Goal: Transaction & Acquisition: Purchase product/service

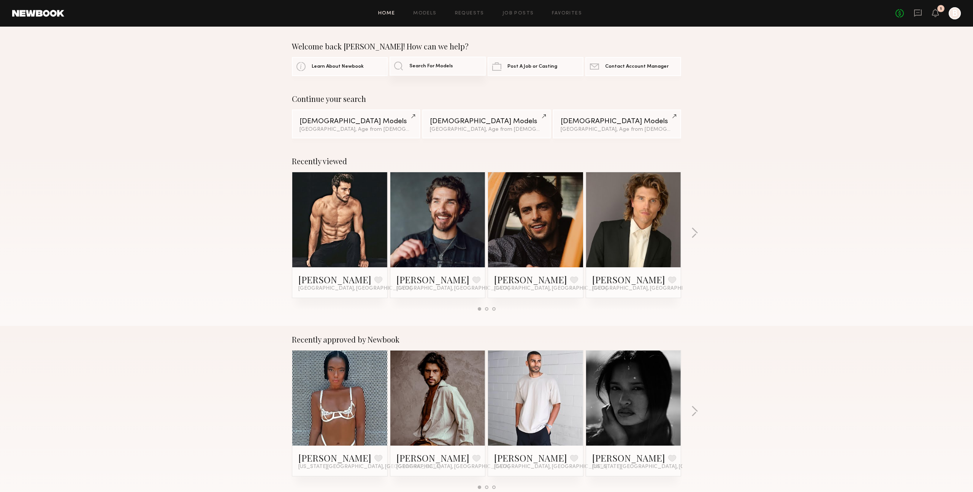
click at [435, 67] on span "Search For Models" at bounding box center [431, 66] width 44 height 5
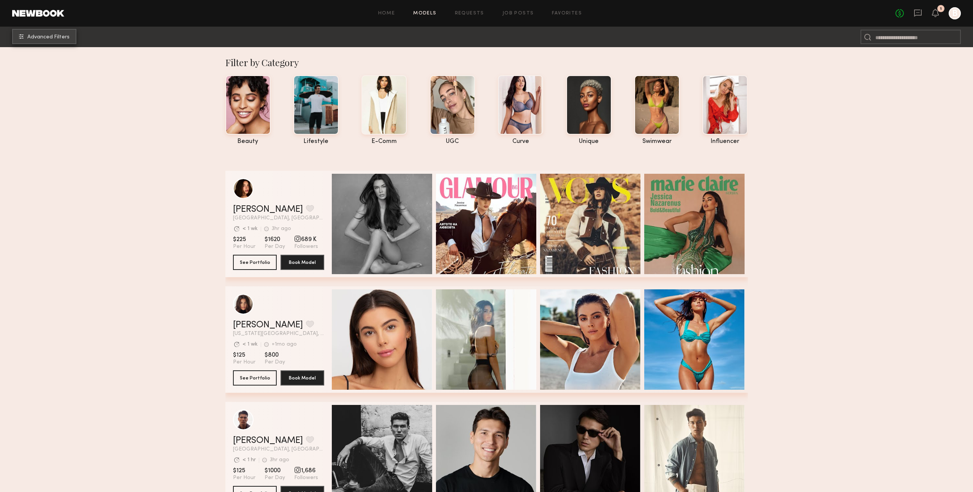
click at [39, 36] on span "Advanced Filters" at bounding box center [48, 37] width 42 height 5
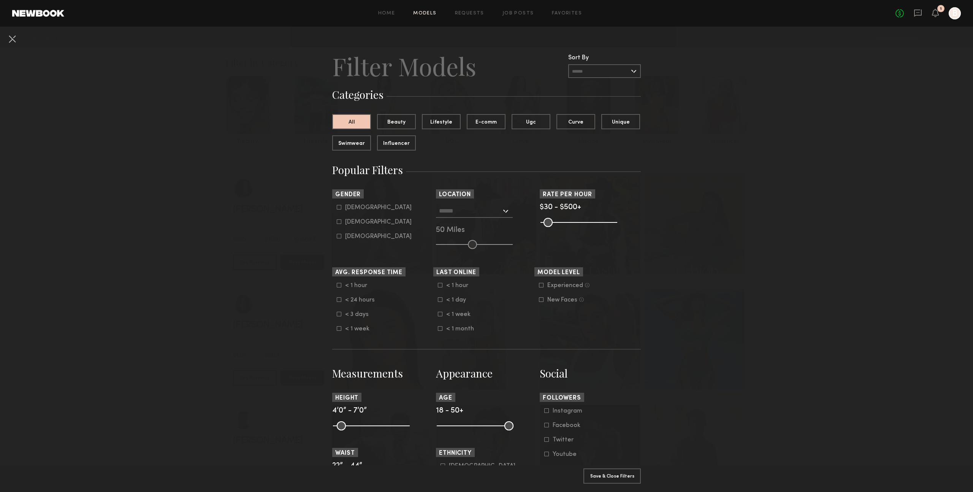
click at [338, 207] on icon at bounding box center [339, 207] width 5 height 5
type input "*"
click at [454, 424] on common-range-minmax at bounding box center [474, 424] width 77 height 9
drag, startPoint x: 442, startPoint y: 426, endPoint x: 466, endPoint y: 429, distance: 24.5
type input "**"
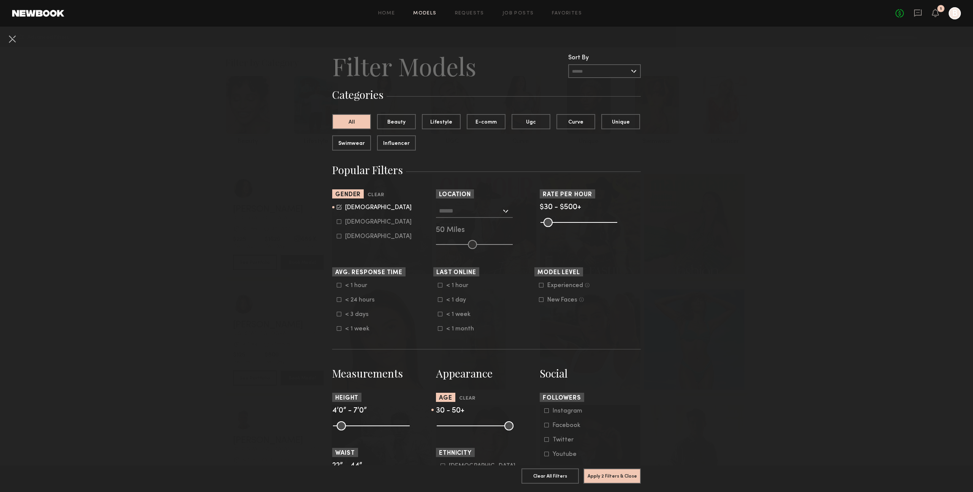
click at [466, 429] on input "range" at bounding box center [475, 425] width 77 height 9
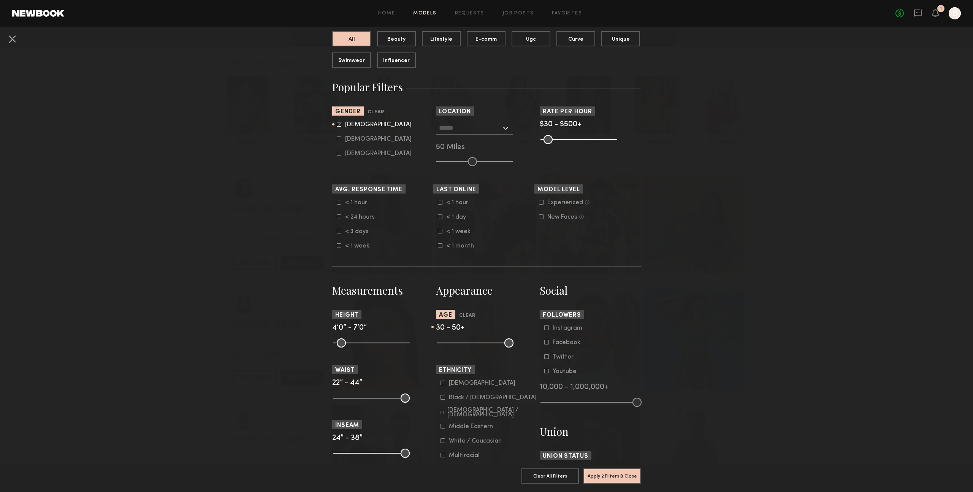
scroll to position [100, 0]
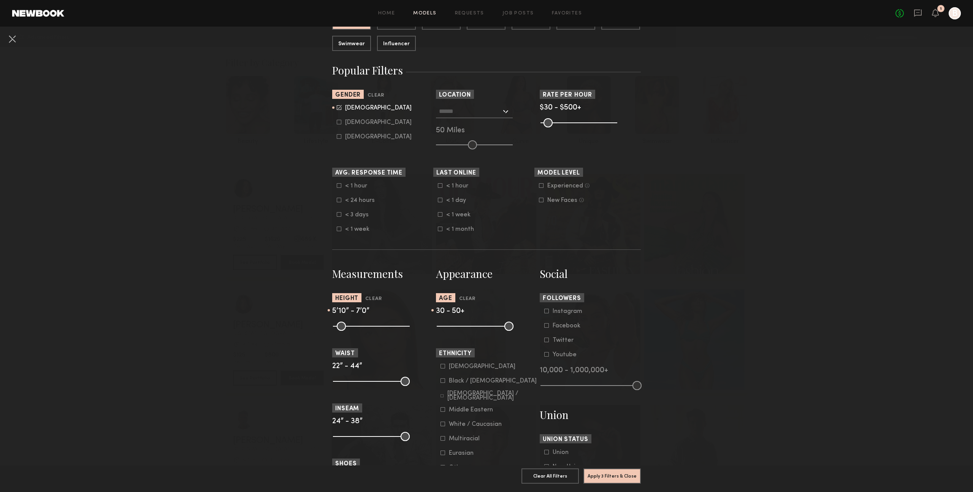
drag, startPoint x: 338, startPoint y: 326, endPoint x: 378, endPoint y: 331, distance: 41.0
type input "**"
click at [378, 331] on input "range" at bounding box center [371, 325] width 77 height 9
drag, startPoint x: 404, startPoint y: 327, endPoint x: 388, endPoint y: 332, distance: 16.6
type input "**"
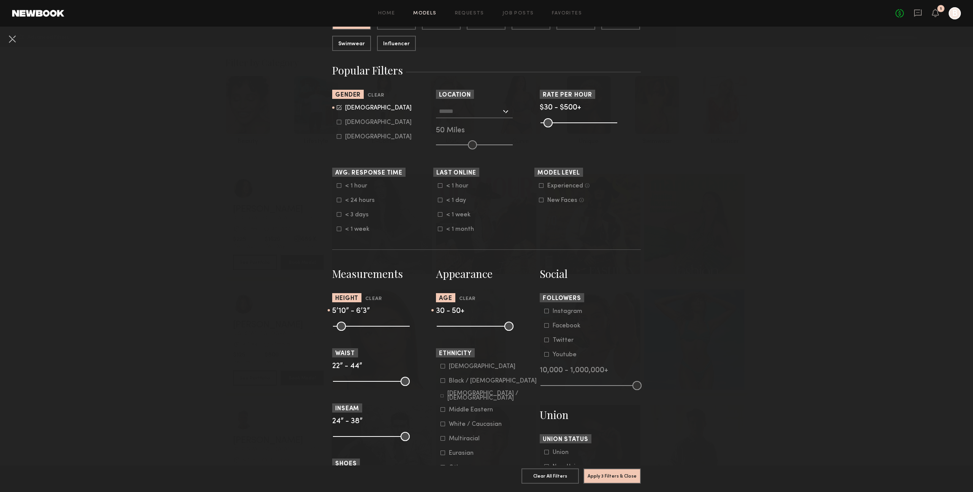
click at [388, 331] on input "range" at bounding box center [371, 325] width 77 height 9
click at [599, 478] on button "Apply 3 Filters & Close" at bounding box center [611, 475] width 57 height 15
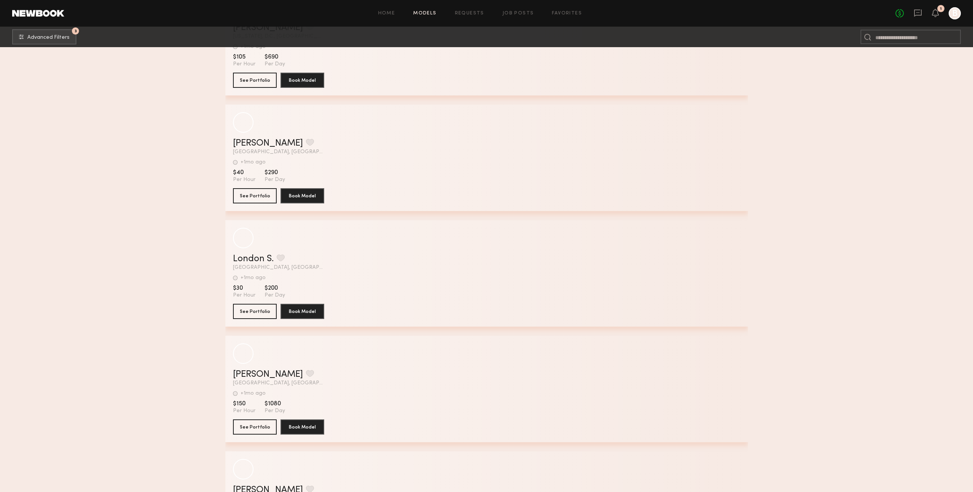
scroll to position [57602, 0]
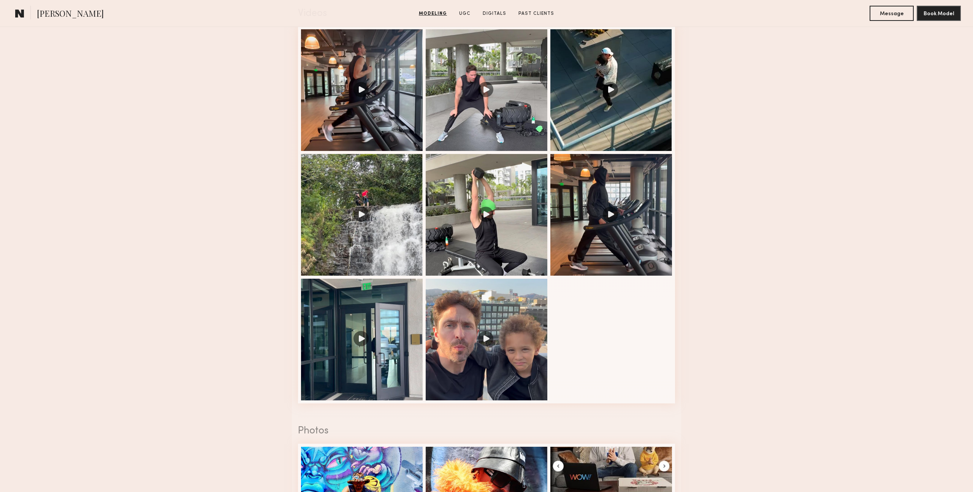
scroll to position [796, 0]
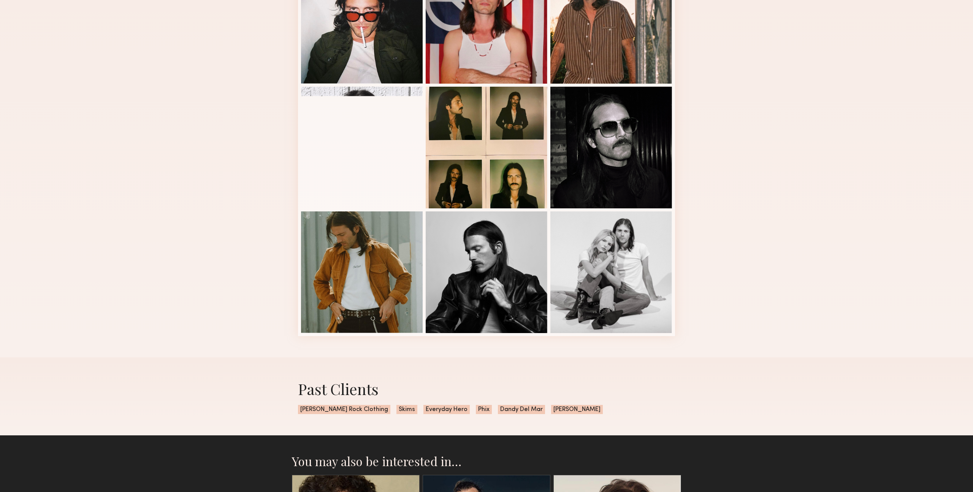
scroll to position [407, 0]
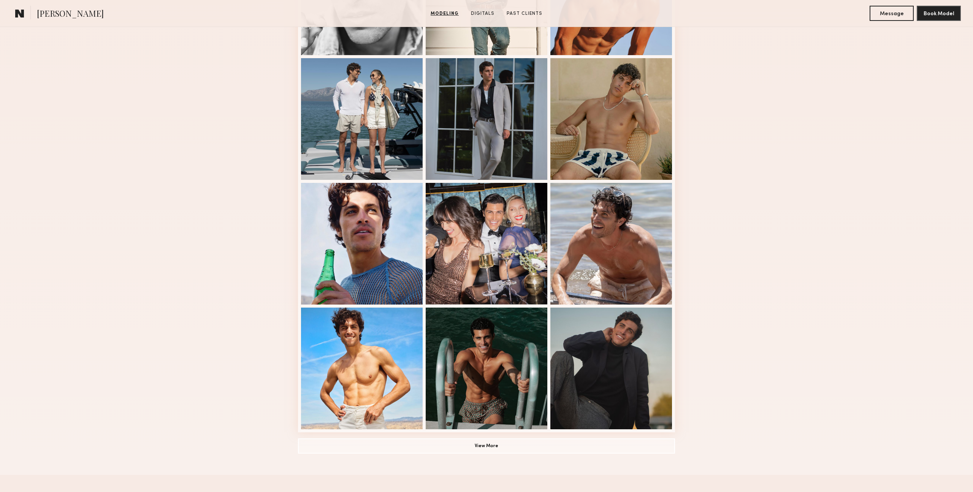
scroll to position [291, 0]
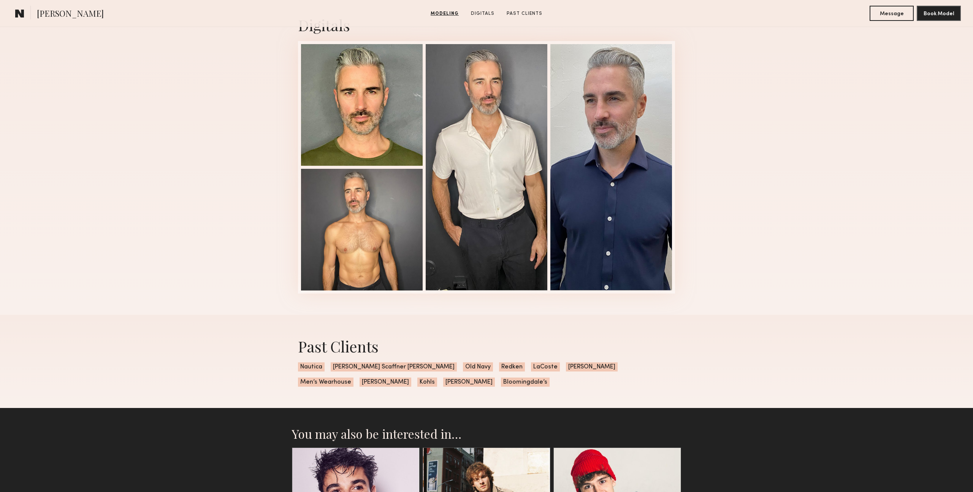
scroll to position [503, 0]
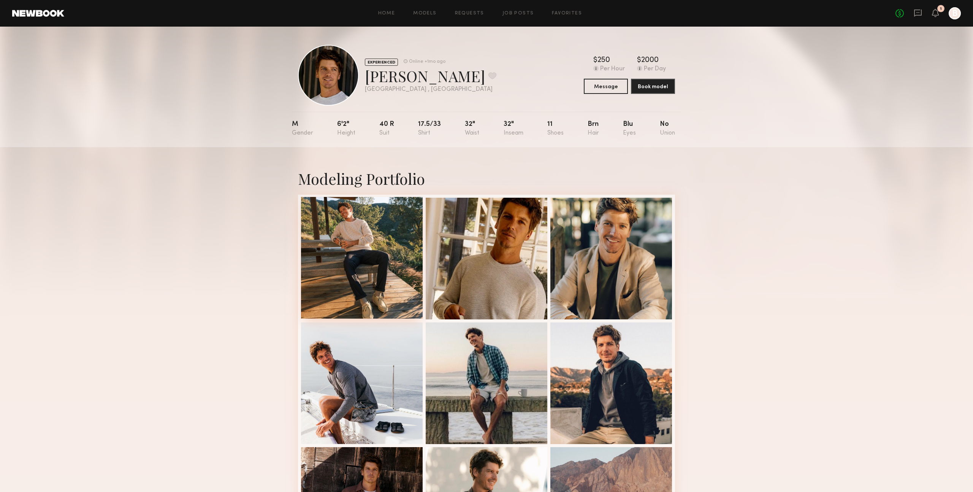
click at [334, 250] on div at bounding box center [362, 258] width 122 height 122
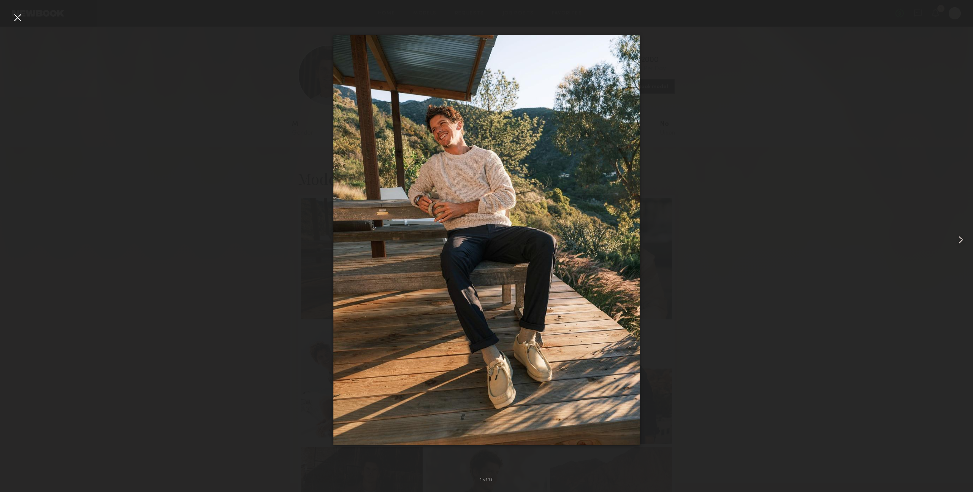
click at [960, 240] on common-icon at bounding box center [960, 240] width 12 height 12
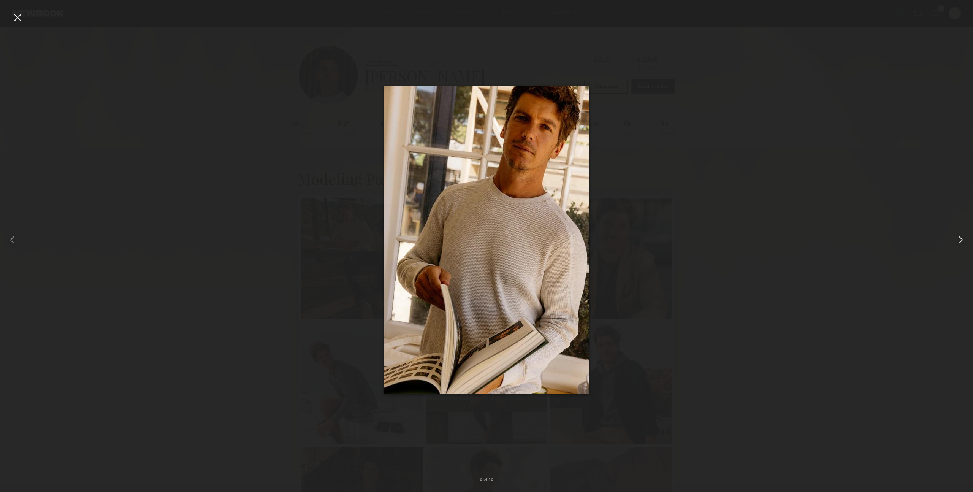
click at [955, 240] on common-icon at bounding box center [960, 240] width 12 height 12
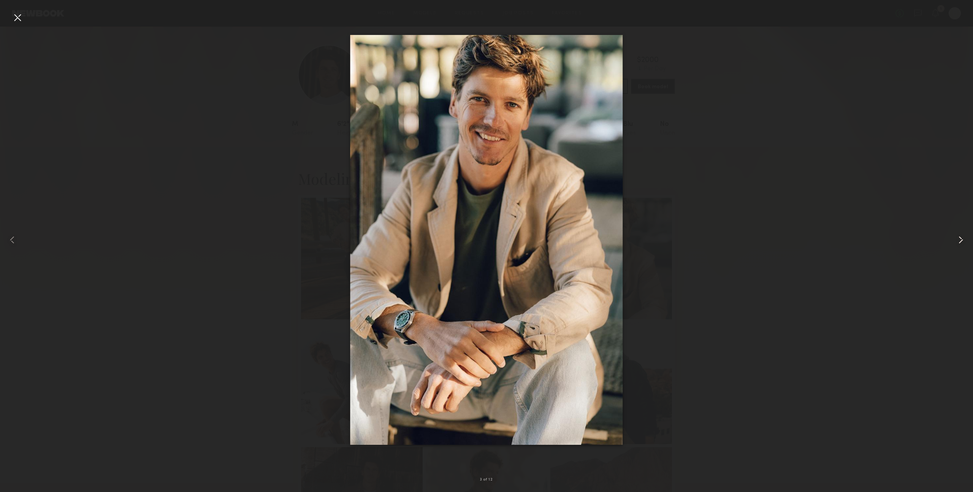
click at [955, 240] on common-icon at bounding box center [960, 240] width 12 height 12
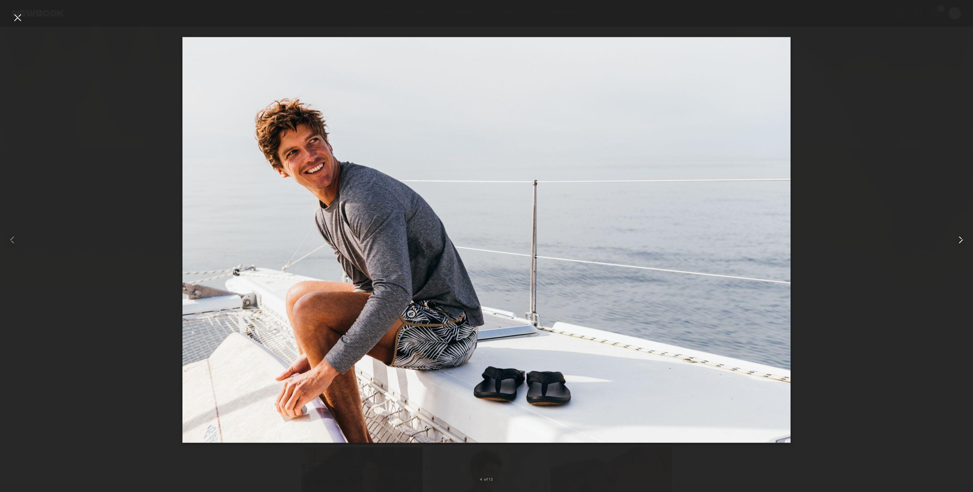
click at [955, 241] on common-icon at bounding box center [960, 240] width 12 height 12
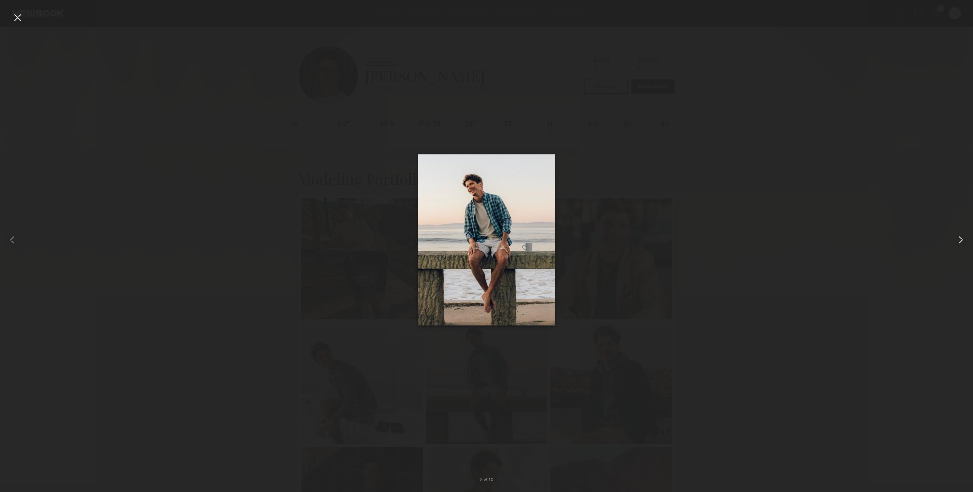
click at [955, 241] on common-icon at bounding box center [960, 240] width 12 height 12
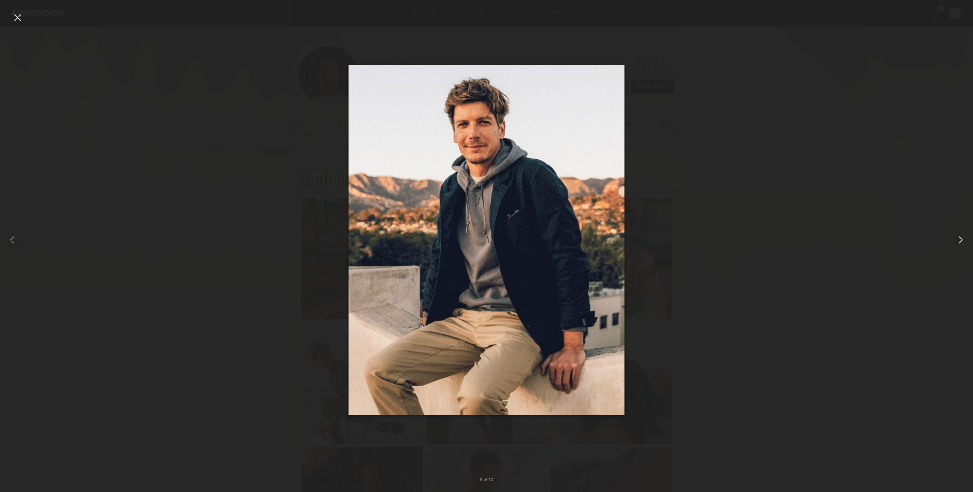
click at [955, 241] on common-icon at bounding box center [960, 240] width 12 height 12
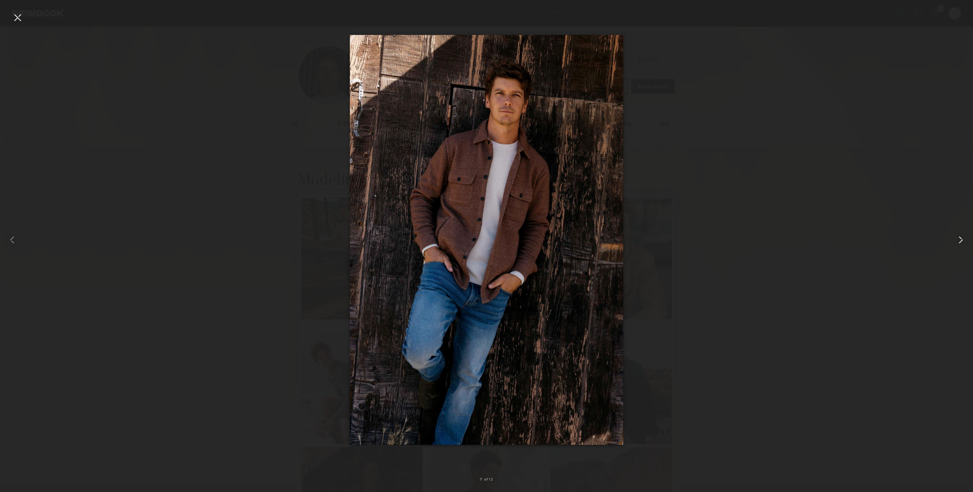
click at [955, 241] on common-icon at bounding box center [960, 240] width 12 height 12
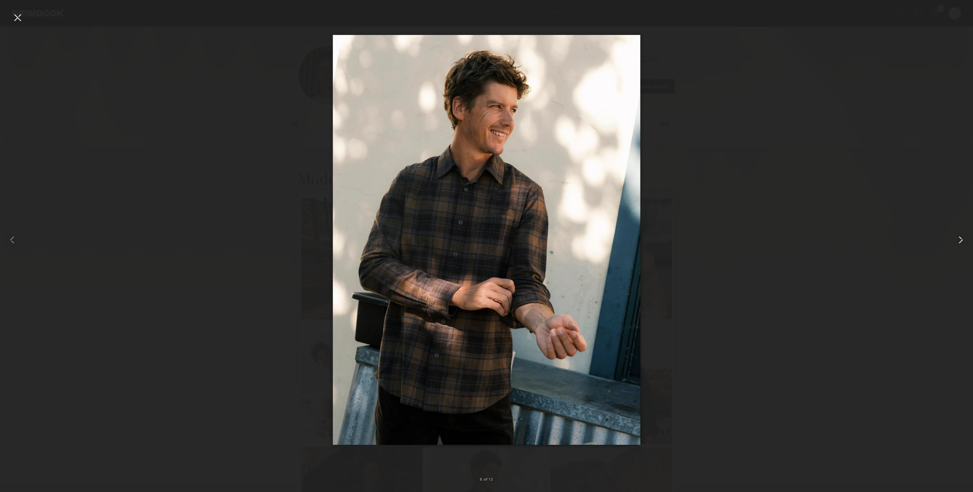
click at [955, 241] on common-icon at bounding box center [960, 240] width 12 height 12
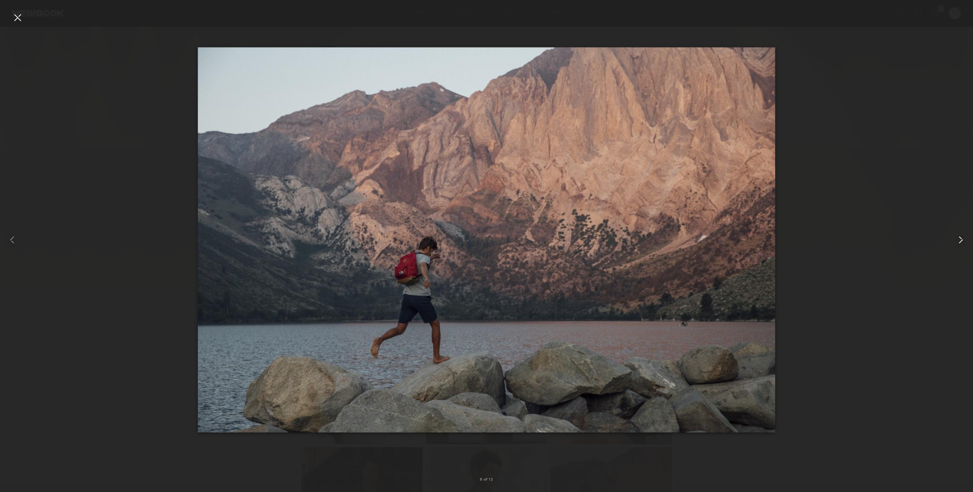
click at [955, 241] on common-icon at bounding box center [960, 240] width 12 height 12
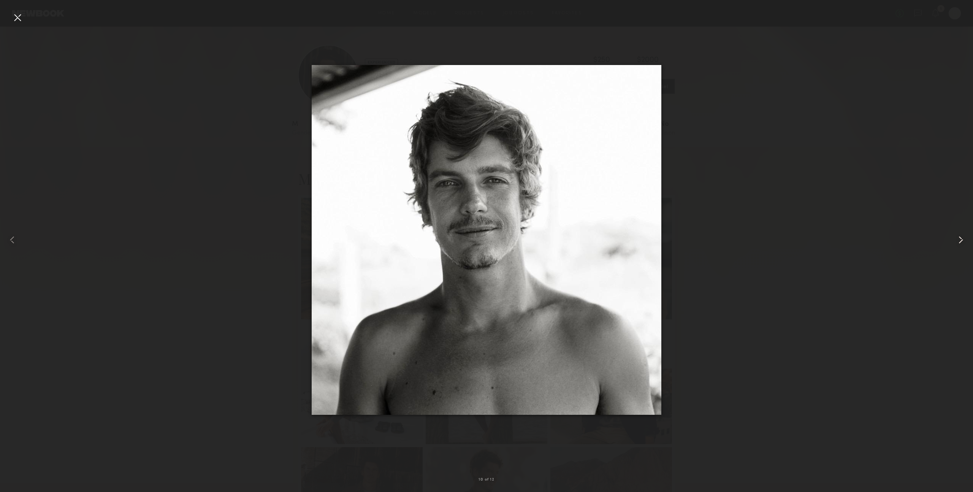
click at [955, 241] on common-icon at bounding box center [960, 240] width 12 height 12
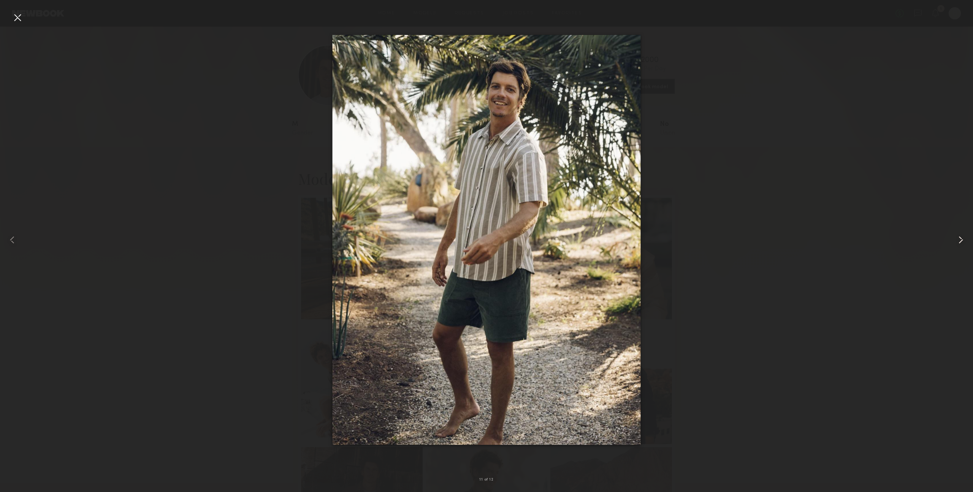
click at [955, 241] on common-icon at bounding box center [960, 240] width 12 height 12
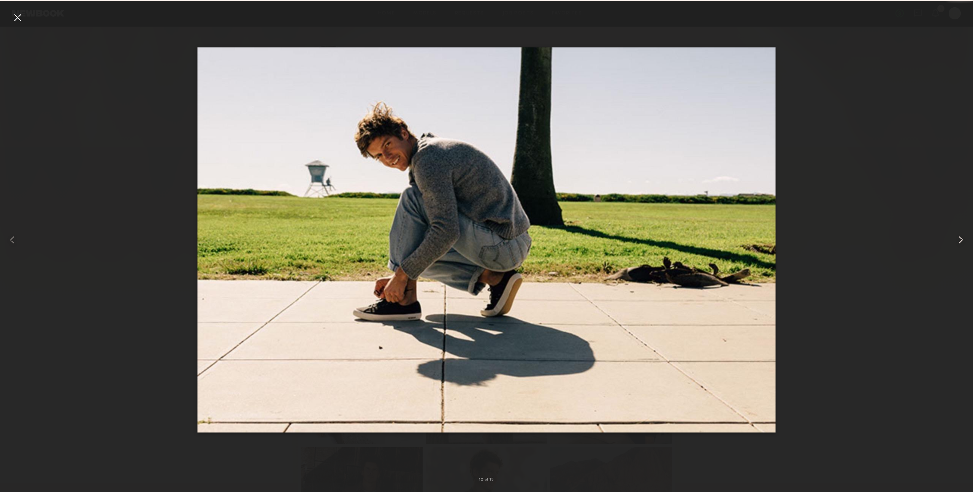
click at [955, 241] on common-icon at bounding box center [960, 240] width 12 height 12
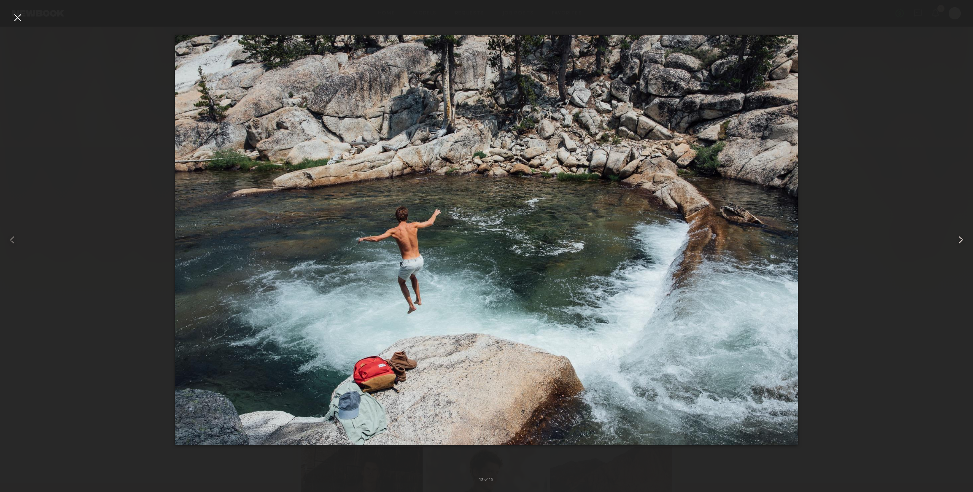
click at [955, 241] on common-icon at bounding box center [960, 240] width 12 height 12
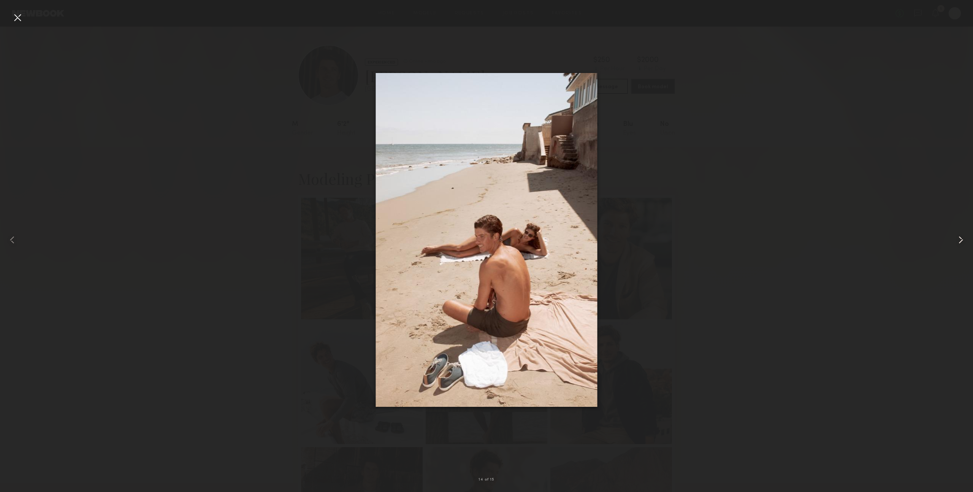
click at [955, 241] on common-icon at bounding box center [960, 240] width 12 height 12
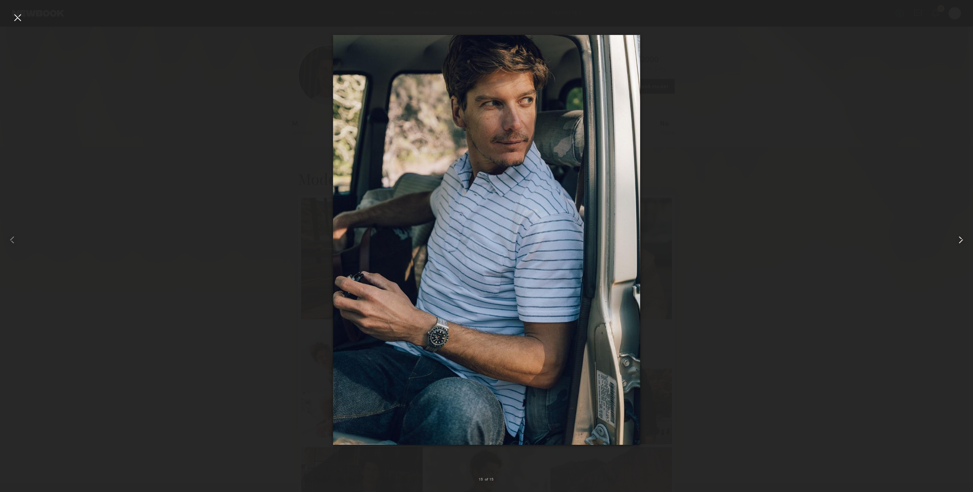
click at [955, 241] on common-icon at bounding box center [960, 240] width 12 height 12
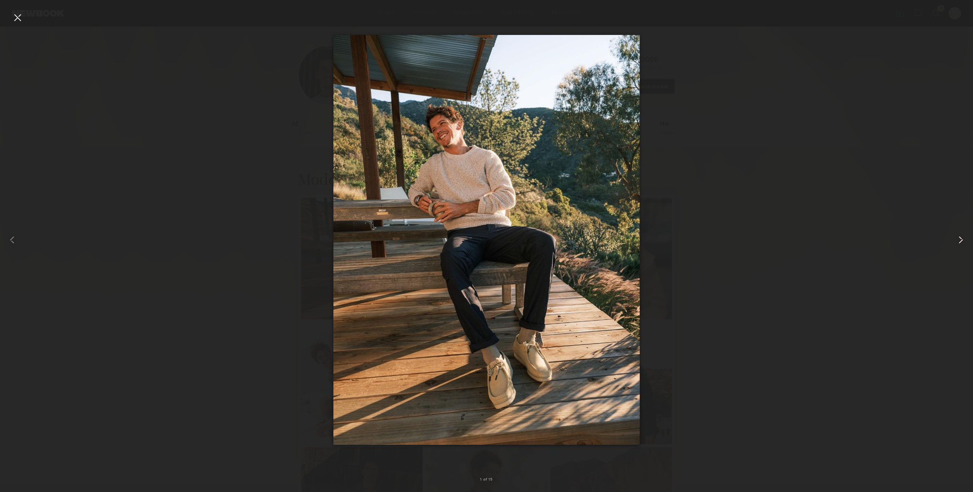
click at [955, 241] on common-icon at bounding box center [960, 240] width 12 height 12
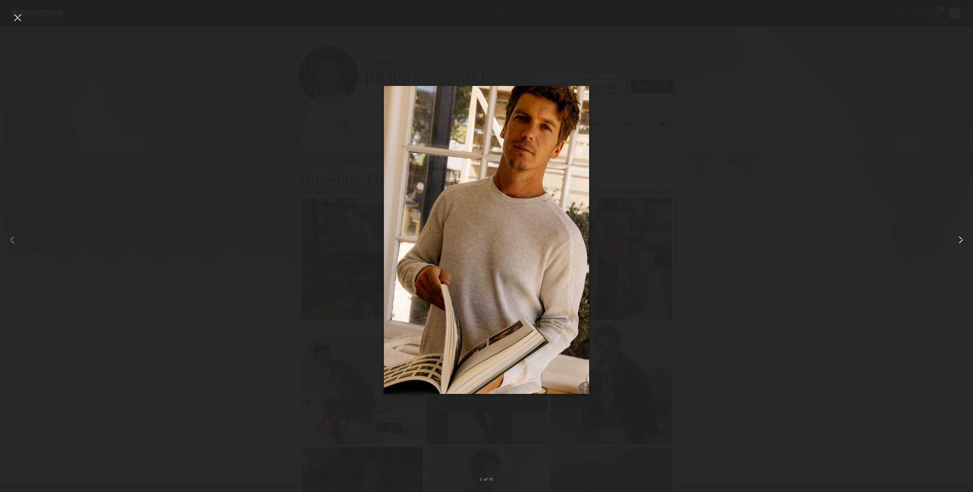
click at [955, 241] on common-icon at bounding box center [960, 240] width 12 height 12
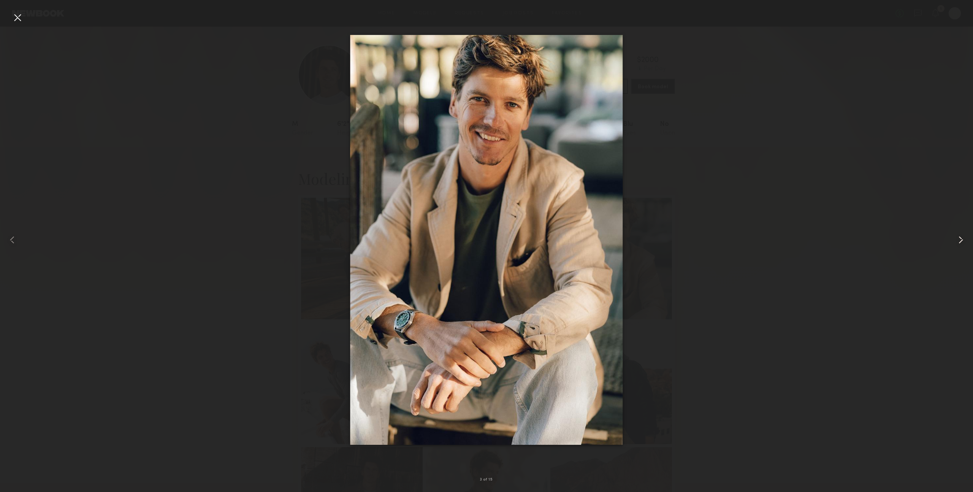
click at [956, 240] on common-icon at bounding box center [960, 240] width 12 height 12
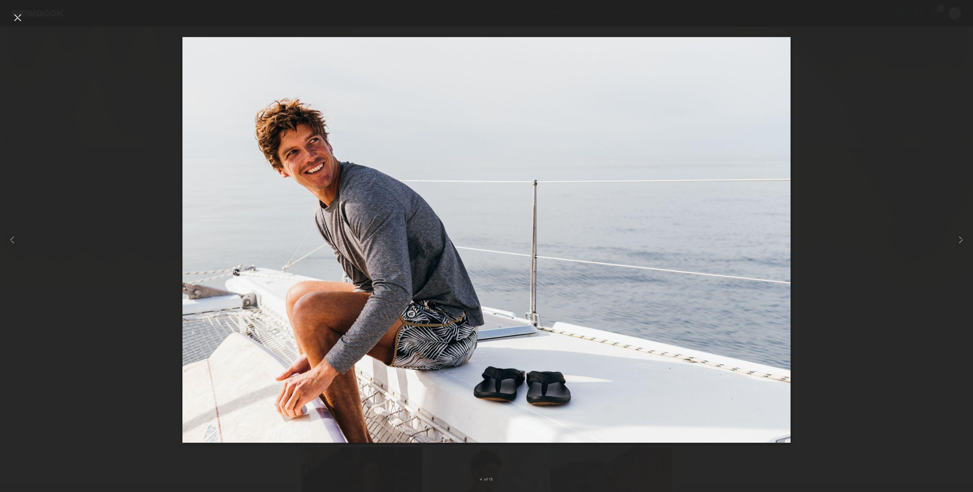
click at [819, 221] on div at bounding box center [486, 239] width 973 height 455
click at [16, 21] on div at bounding box center [17, 17] width 12 height 12
